Goal: Book appointment/travel/reservation

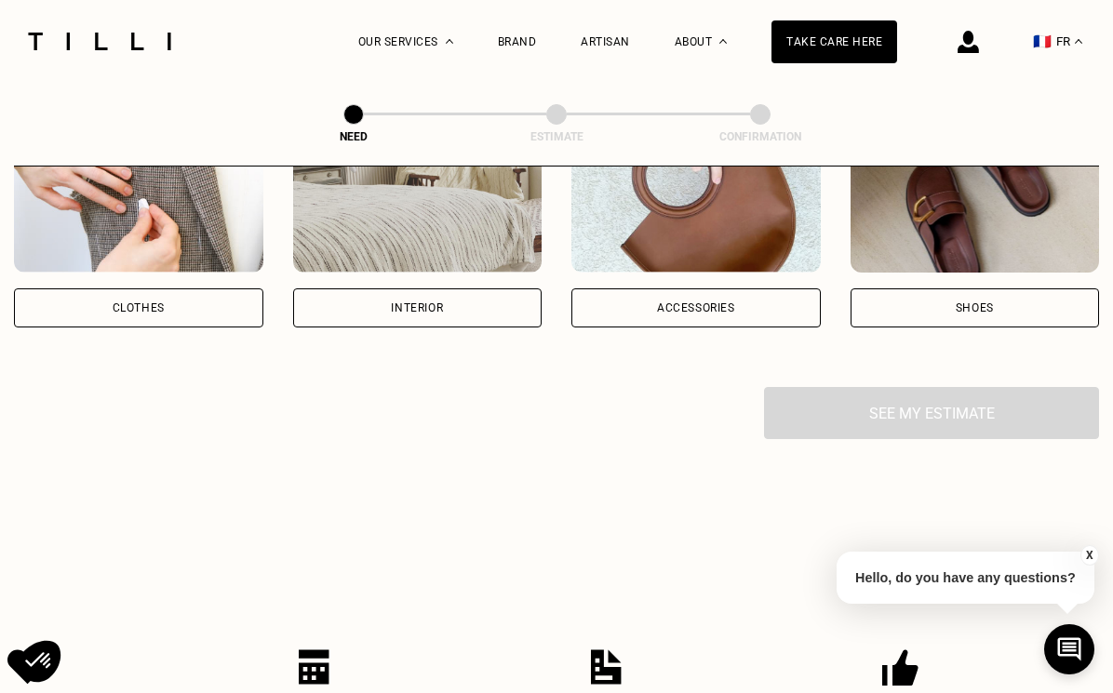
scroll to position [428, 0]
click at [385, 314] on div "Interior" at bounding box center [417, 307] width 249 height 39
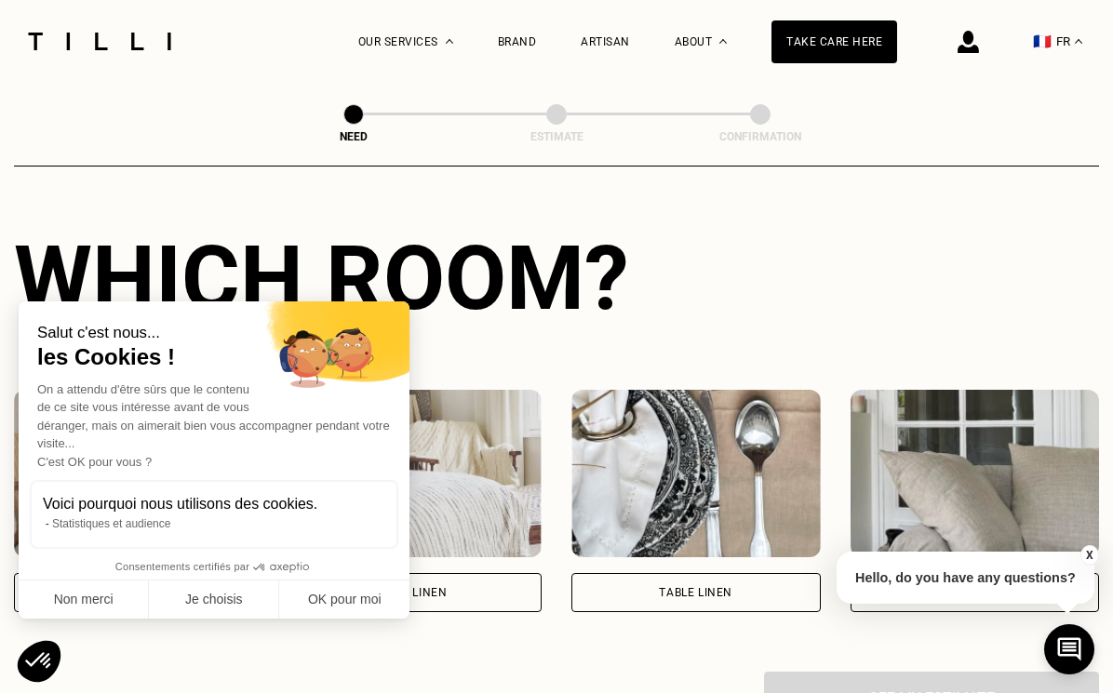
scroll to position [805, 0]
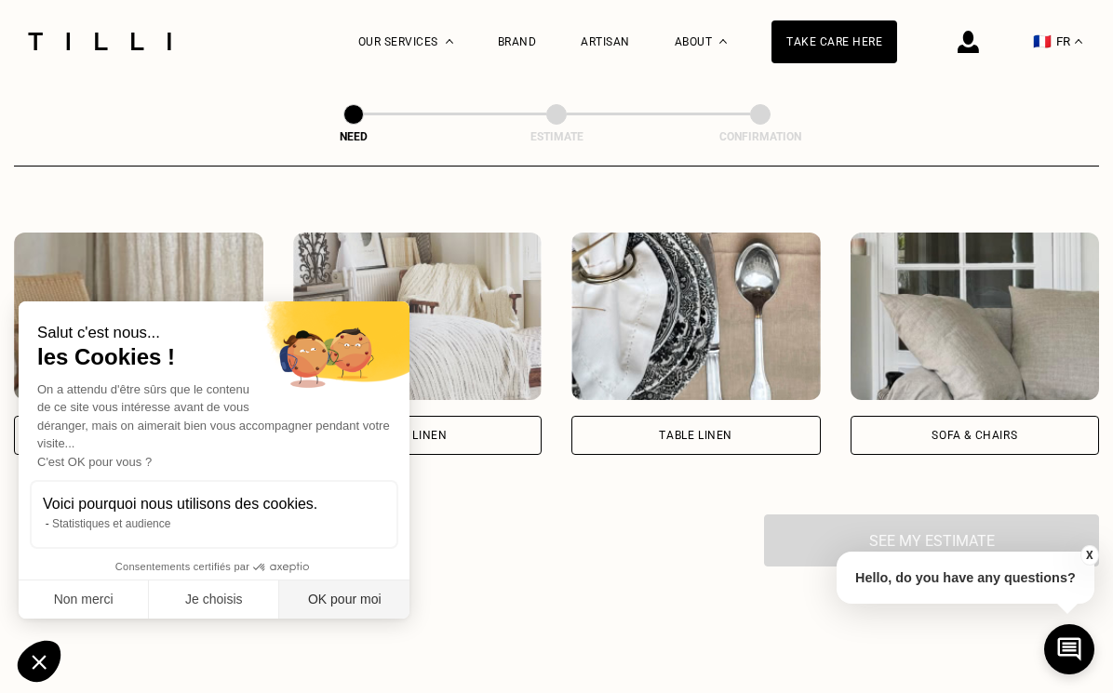
click at [358, 594] on button "OK pour moi" at bounding box center [344, 600] width 130 height 39
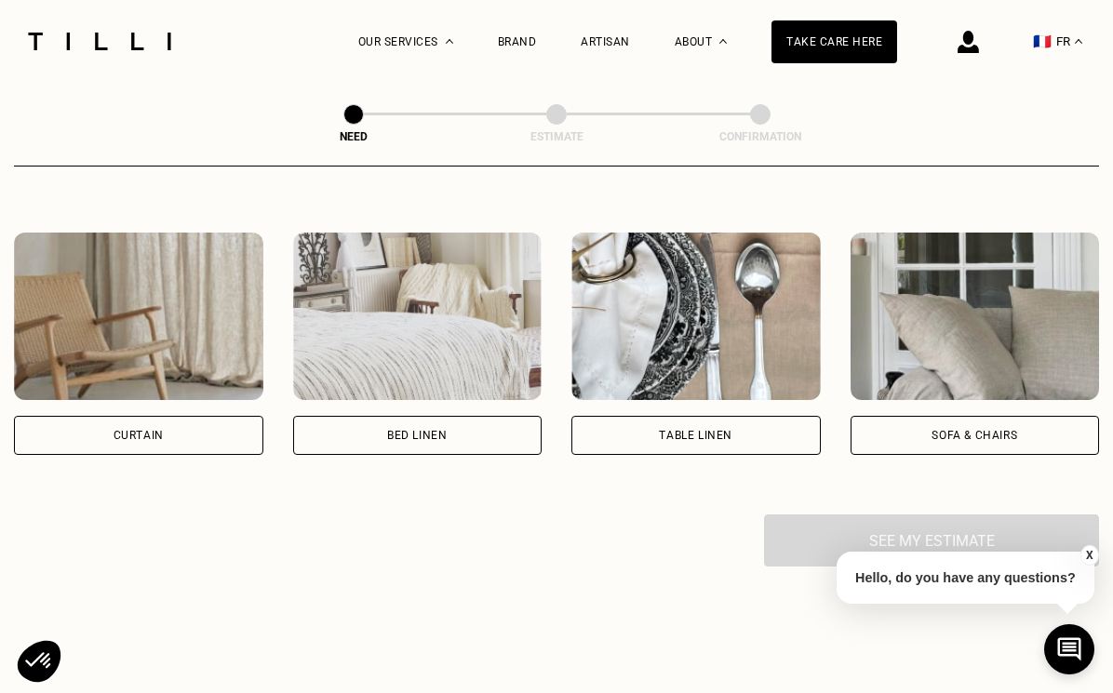
click at [210, 442] on div "Curtain" at bounding box center [138, 435] width 249 height 39
select select "FR"
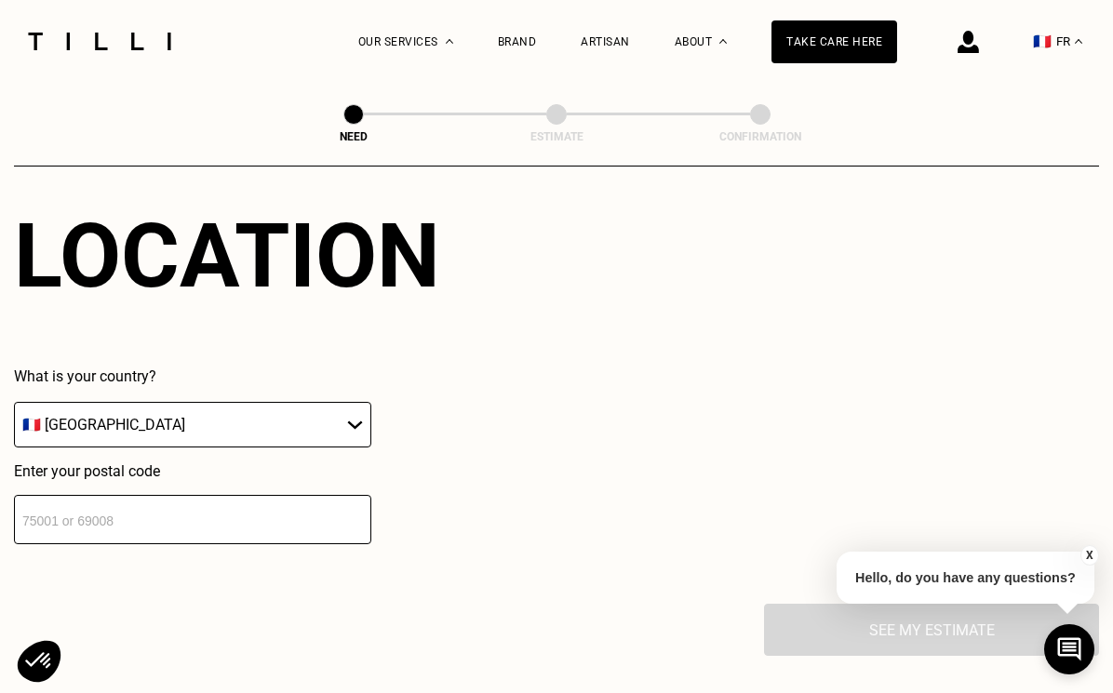
scroll to position [1191, 0]
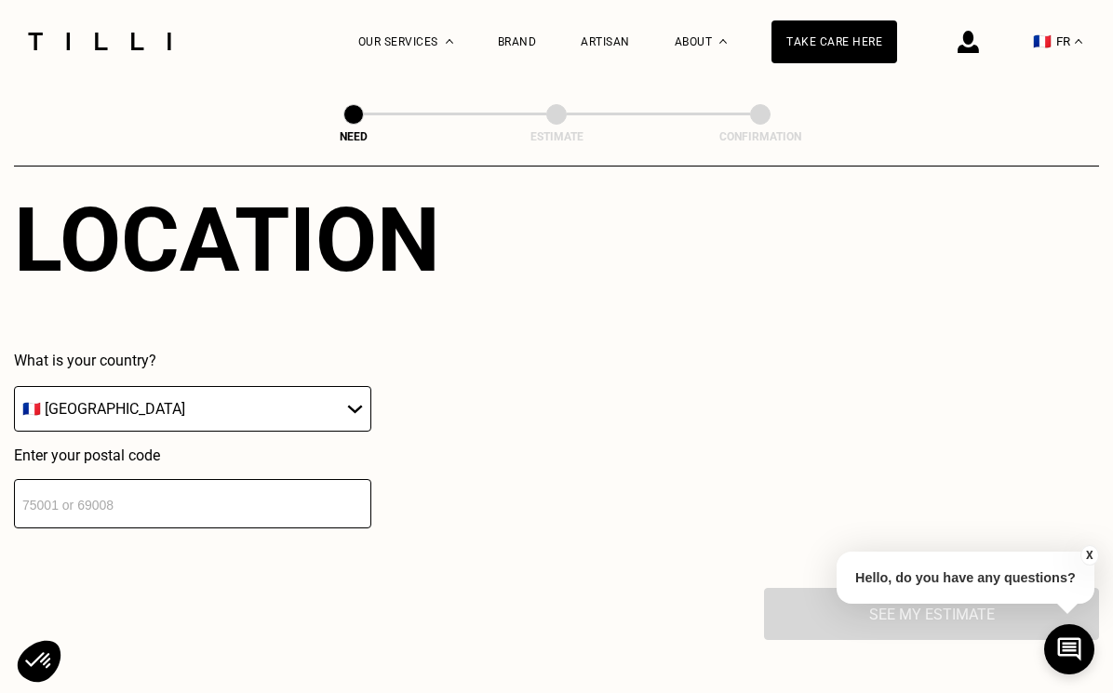
click at [201, 491] on input "number" at bounding box center [192, 503] width 357 height 49
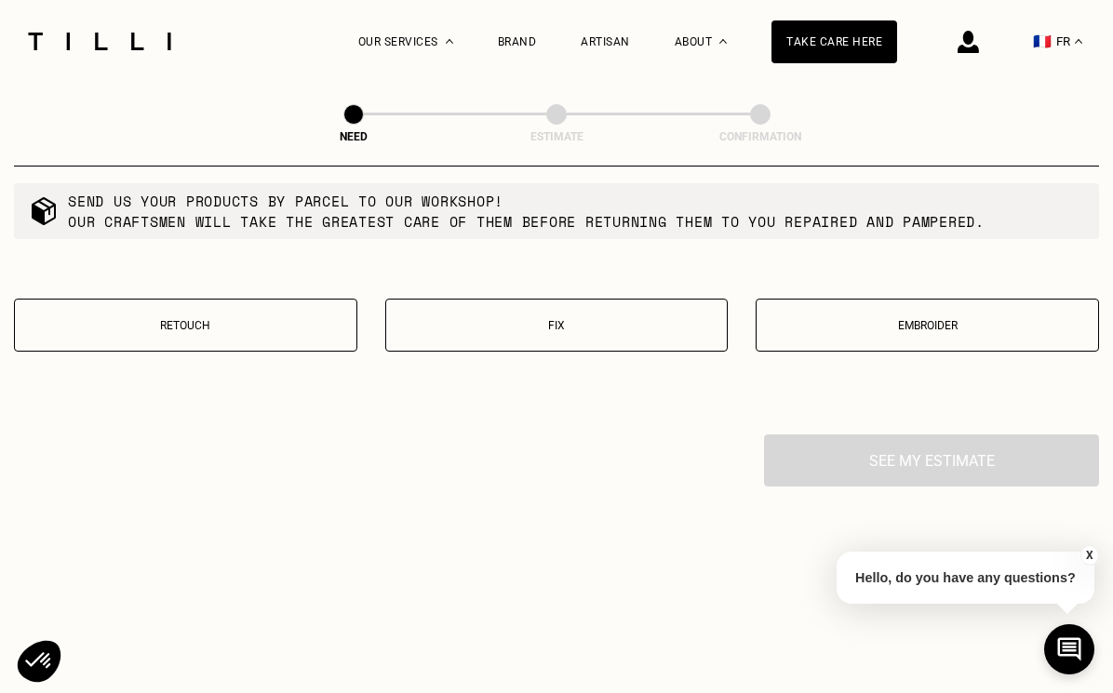
scroll to position [1763, 0]
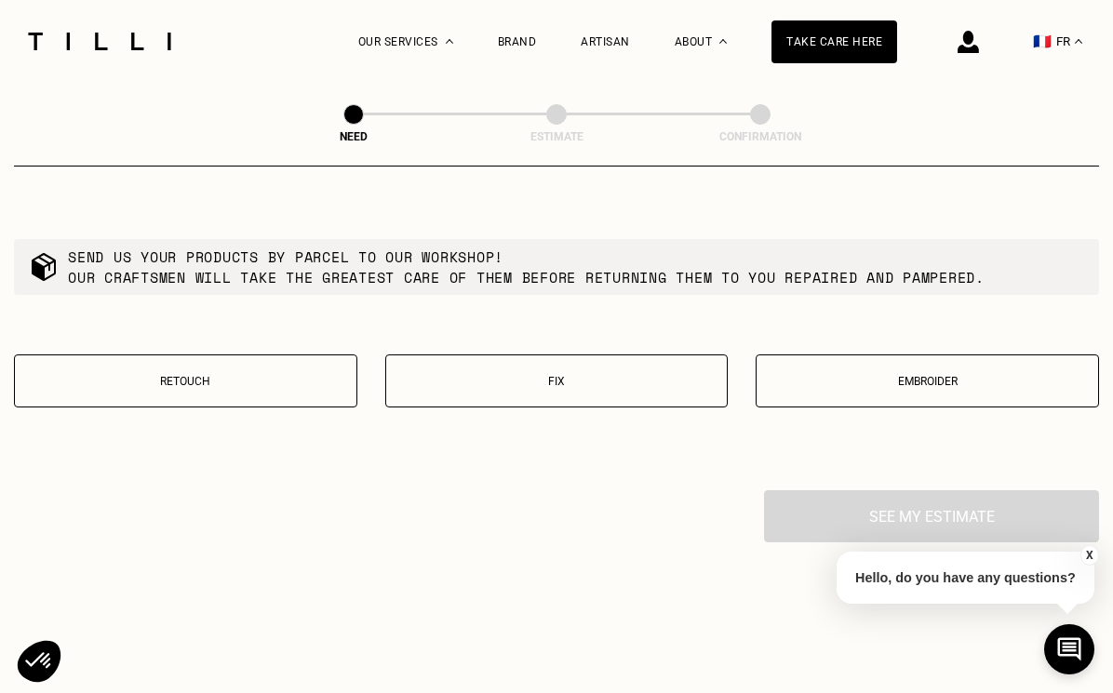
type input "83680"
click at [529, 377] on p "Fix" at bounding box center [556, 381] width 323 height 13
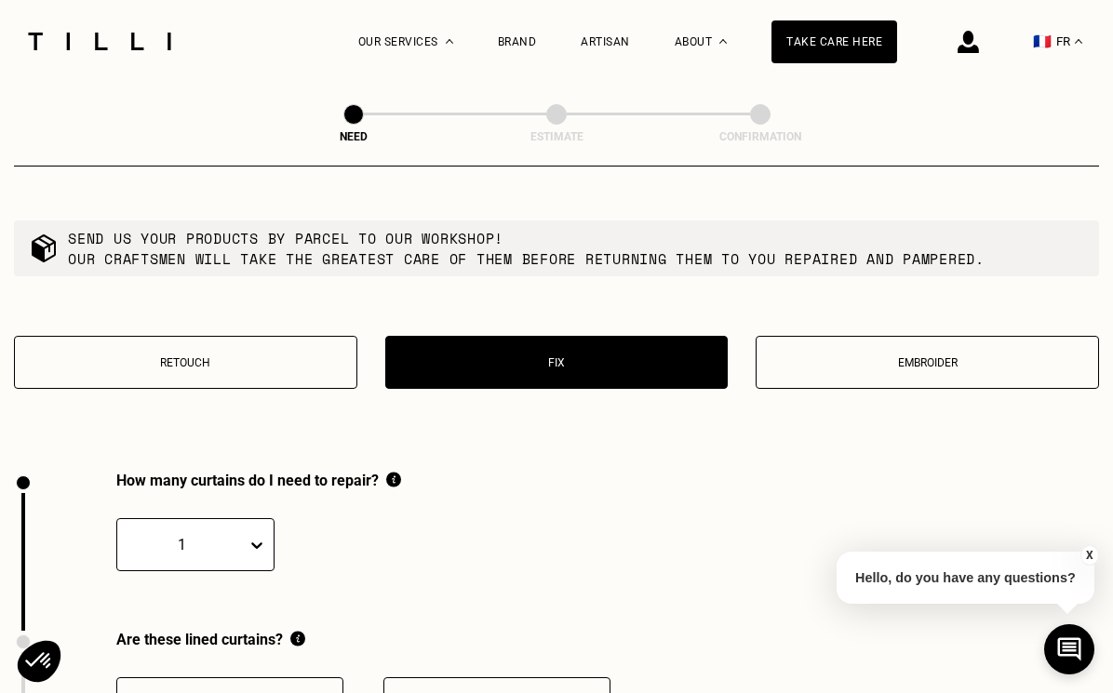
scroll to position [1694, 0]
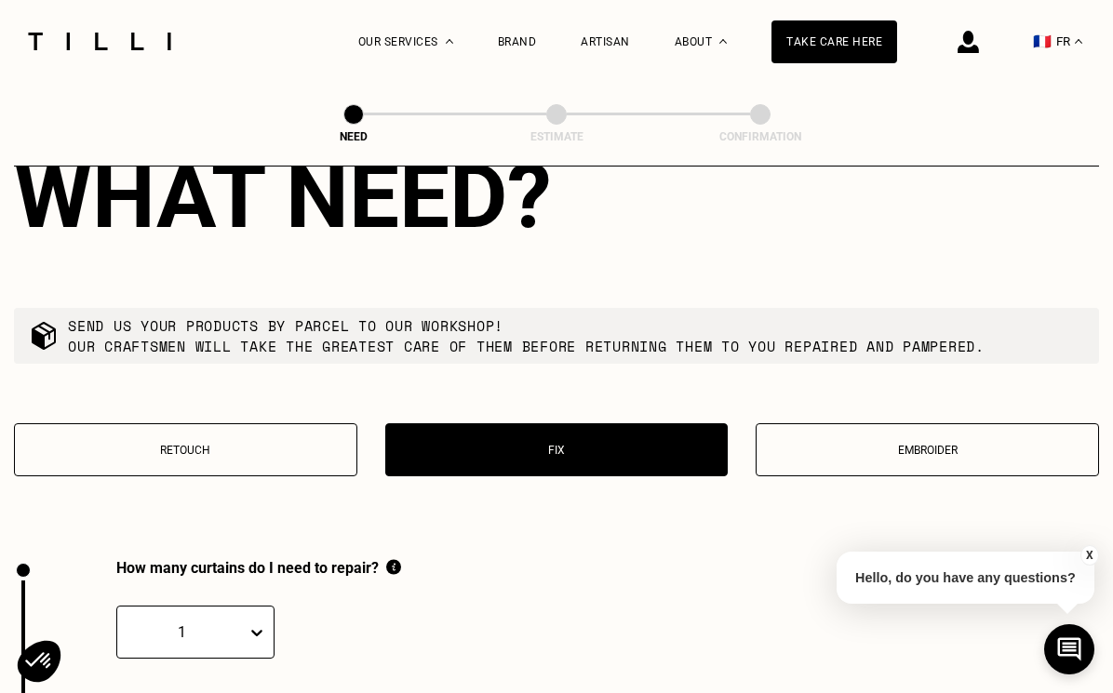
click at [841, 447] on p "Embroider" at bounding box center [927, 450] width 323 height 13
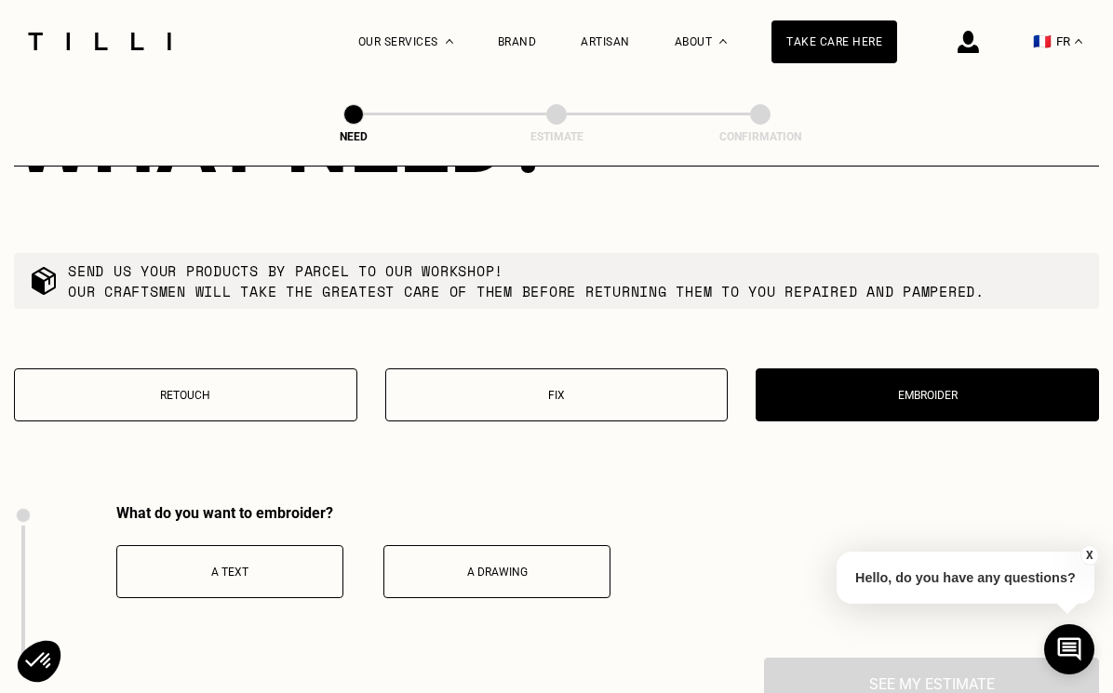
scroll to position [1760, 0]
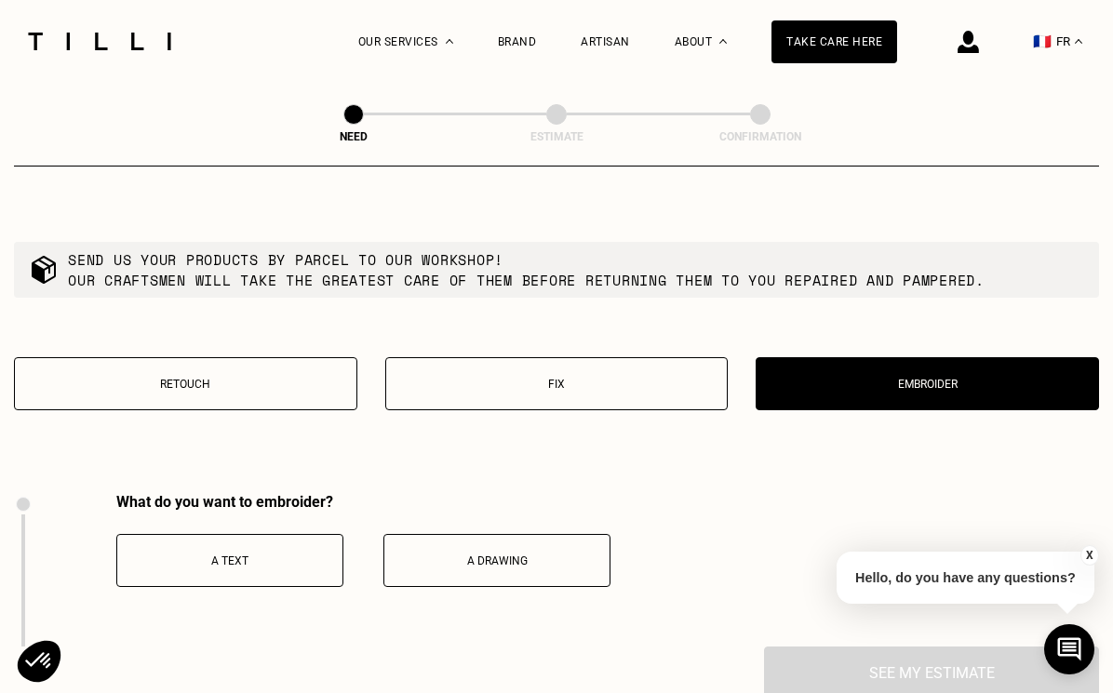
click at [280, 397] on button "Retouch" at bounding box center [185, 383] width 343 height 53
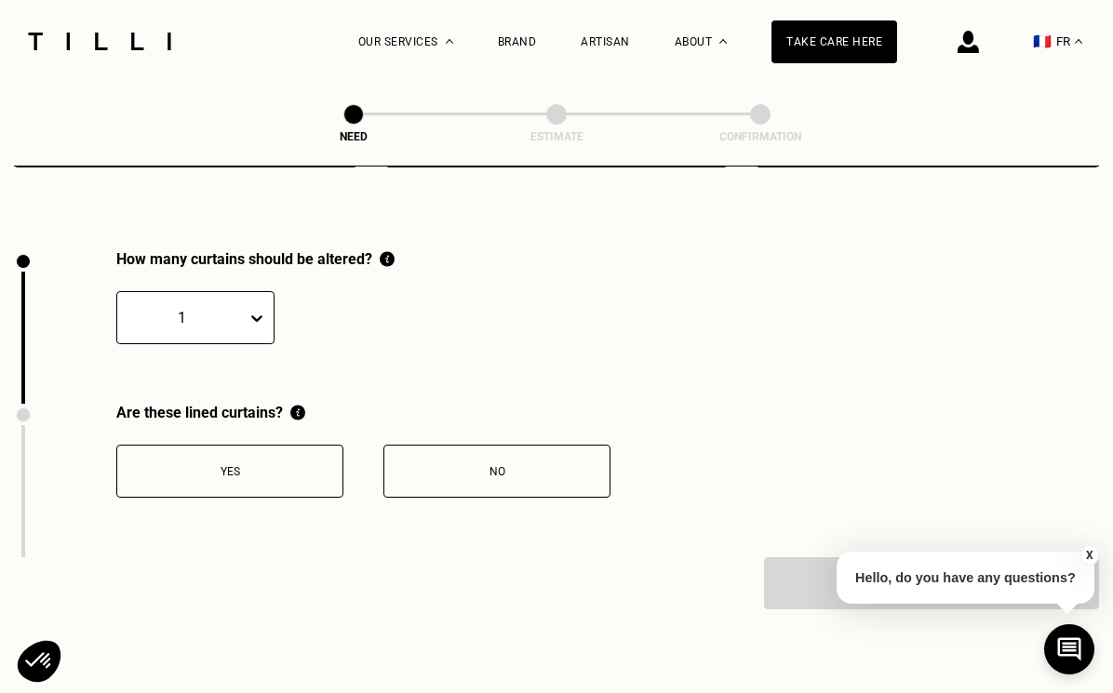
scroll to position [2047, 0]
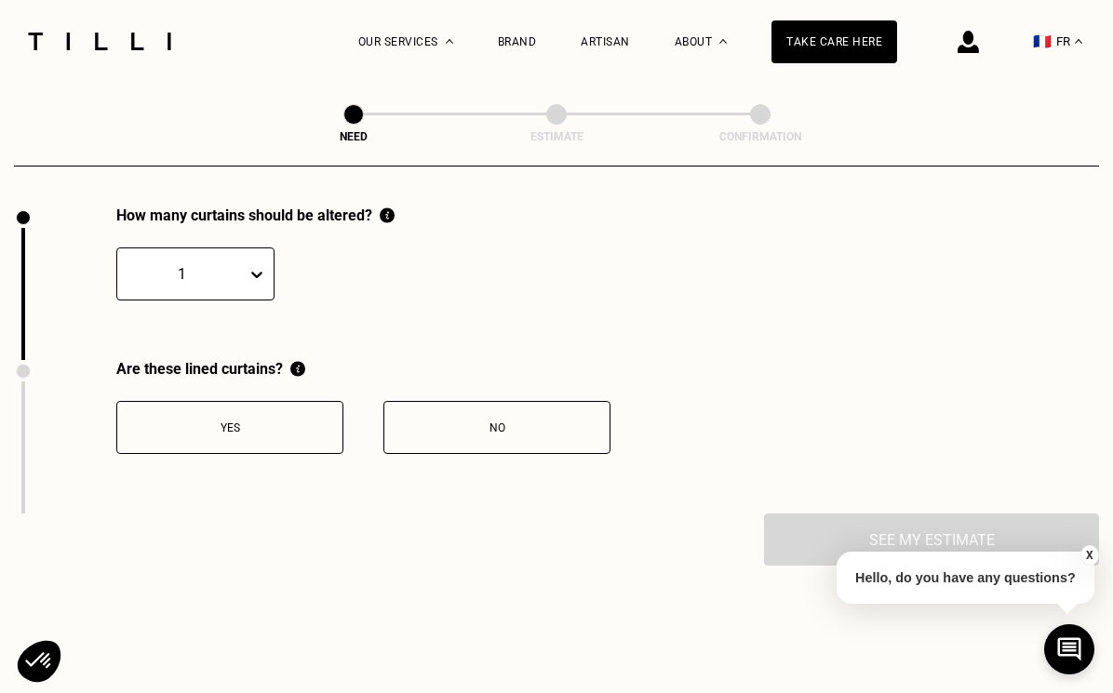
drag, startPoint x: 376, startPoint y: 216, endPoint x: 74, endPoint y: 222, distance: 301.5
click at [74, 222] on div "How many curtains should be altered? 1" at bounding box center [204, 284] width 381 height 154
copy font
